Goal: Obtain resource: Obtain resource

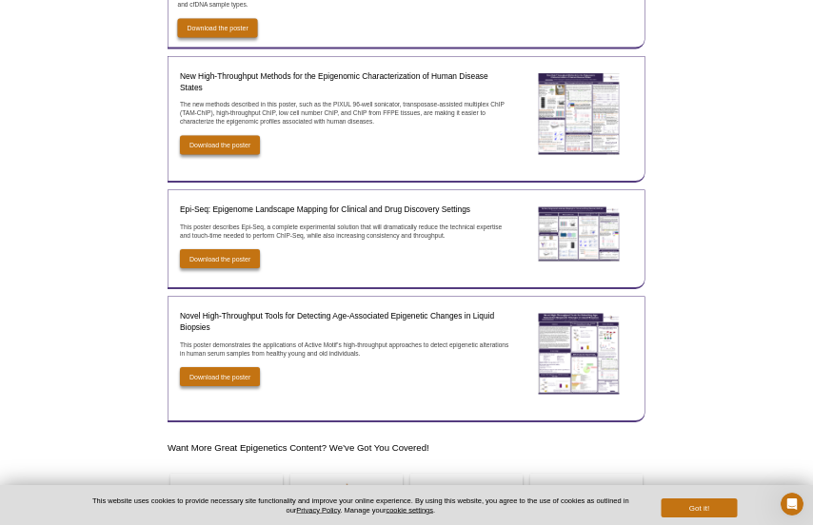
scroll to position [4247, 0]
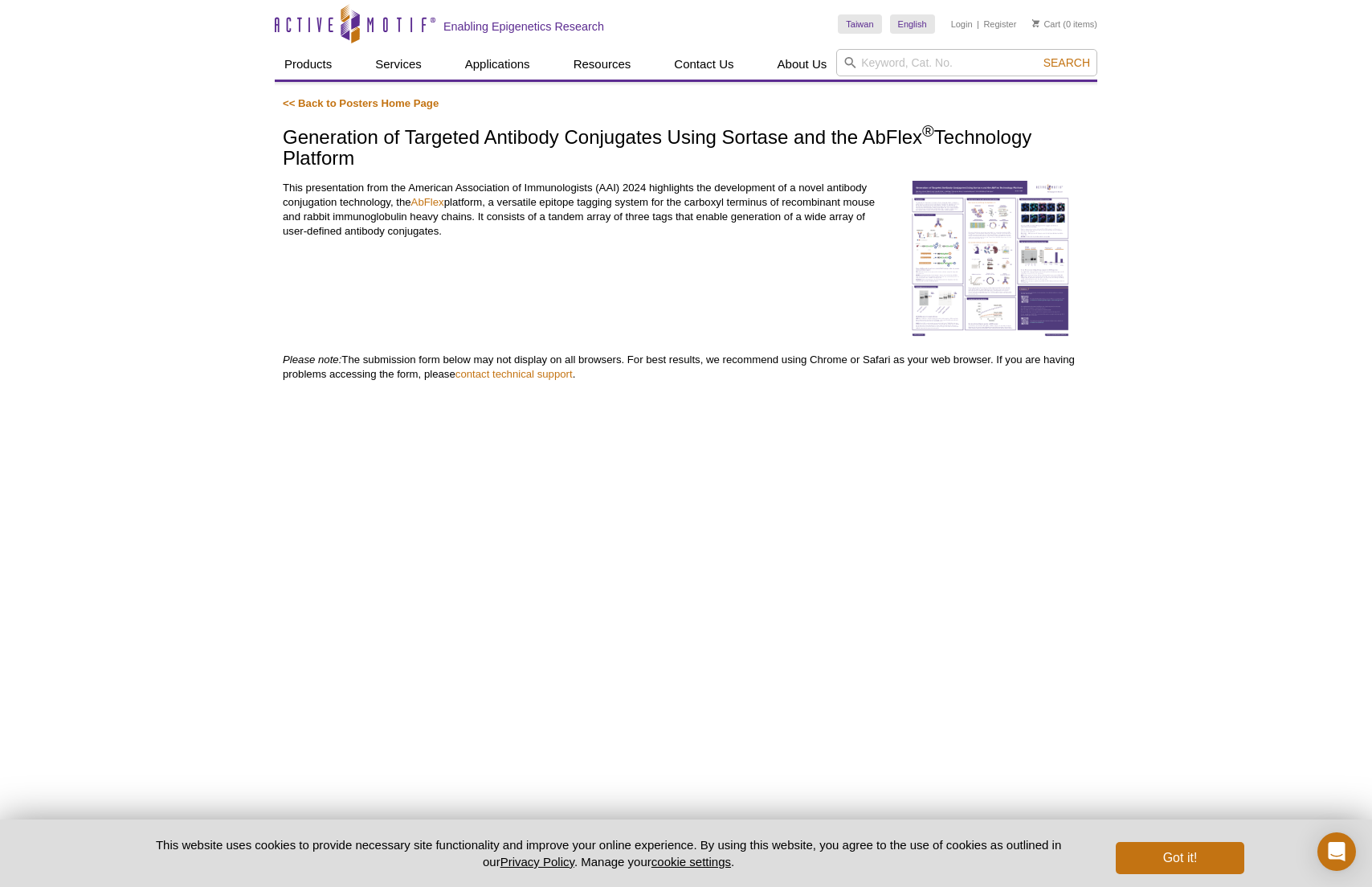
click at [1045, 300] on img at bounding box center [990, 258] width 160 height 156
click at [1005, 299] on img at bounding box center [990, 258] width 160 height 156
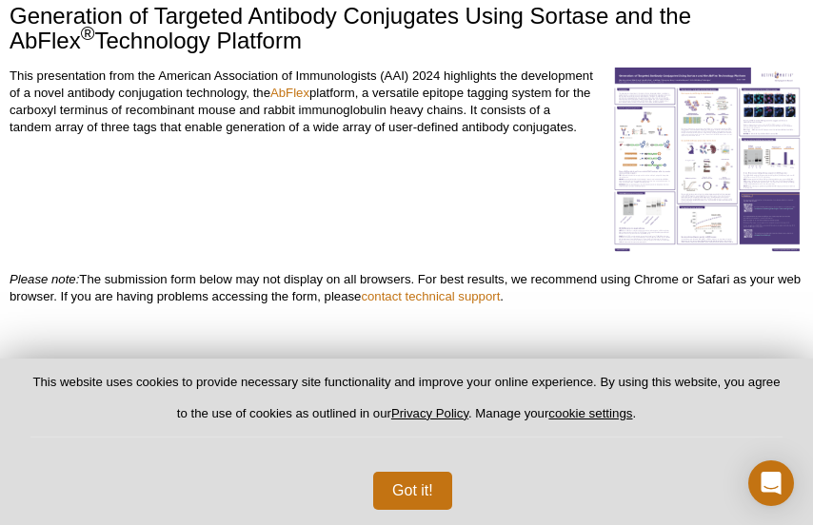
scroll to position [147, 0]
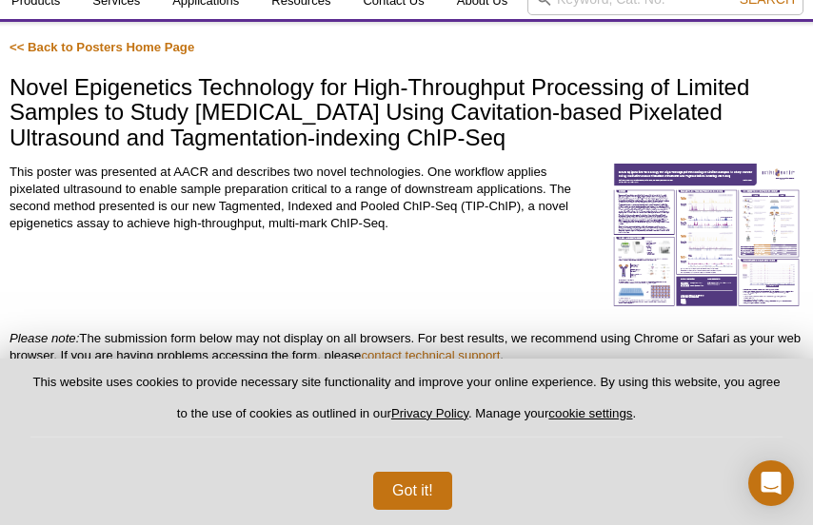
scroll to position [75, 0]
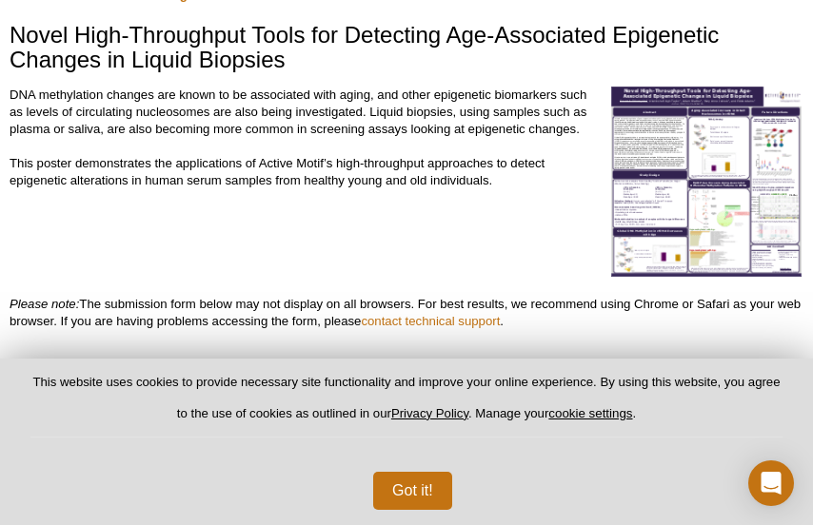
scroll to position [111, 0]
